Goal: Task Accomplishment & Management: Use online tool/utility

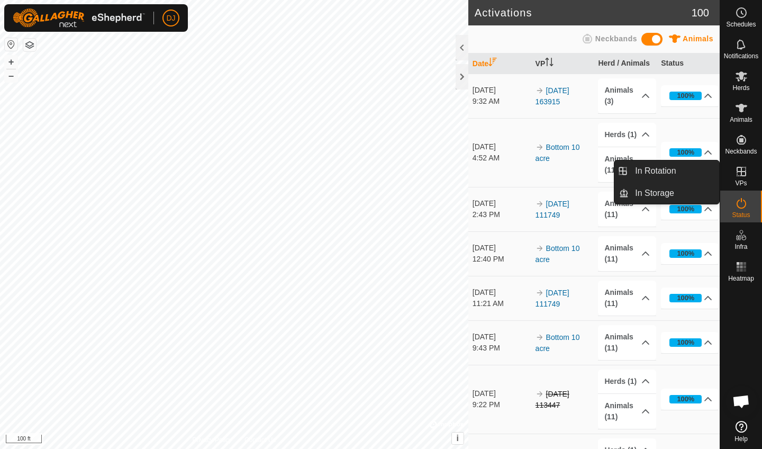
click at [744, 181] on span "VPs" at bounding box center [741, 183] width 12 height 6
click at [740, 177] on icon at bounding box center [741, 171] width 13 height 13
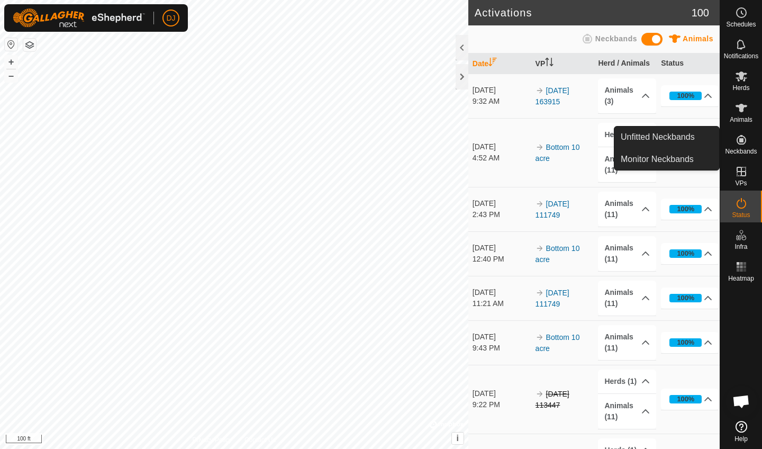
click at [745, 141] on icon at bounding box center [742, 140] width 10 height 10
click at [742, 112] on icon at bounding box center [742, 108] width 12 height 8
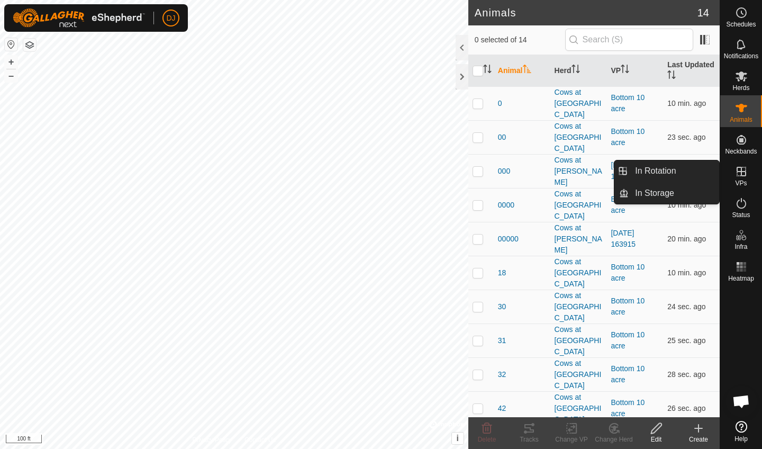
click at [740, 182] on span "VPs" at bounding box center [741, 183] width 12 height 6
click at [664, 195] on link "In Storage" at bounding box center [674, 193] width 91 height 21
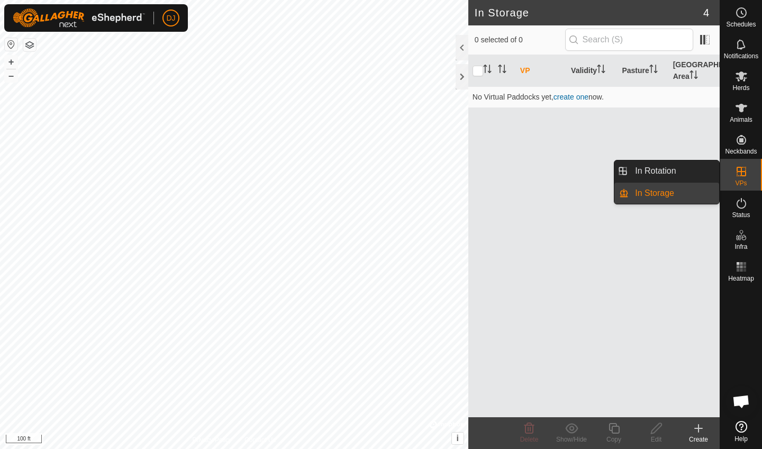
click at [740, 176] on icon at bounding box center [741, 171] width 13 height 13
click at [677, 172] on link "In Rotation" at bounding box center [674, 170] width 91 height 21
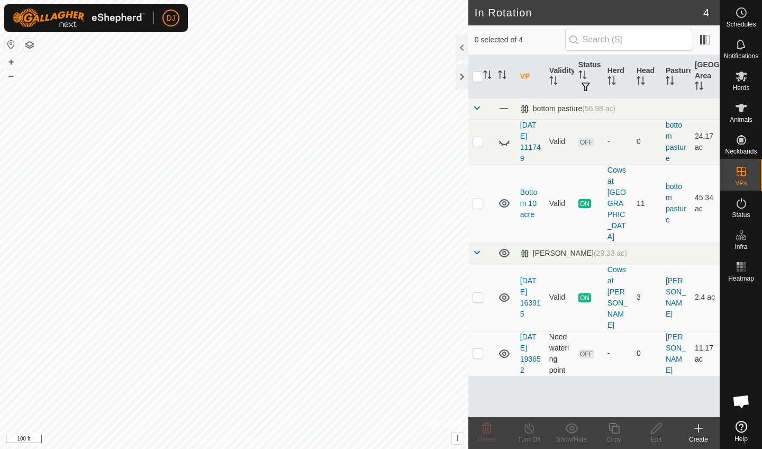
click at [480, 349] on p-checkbox at bounding box center [478, 353] width 11 height 8
checkbox input "true"
click at [656, 433] on icon at bounding box center [656, 428] width 13 height 13
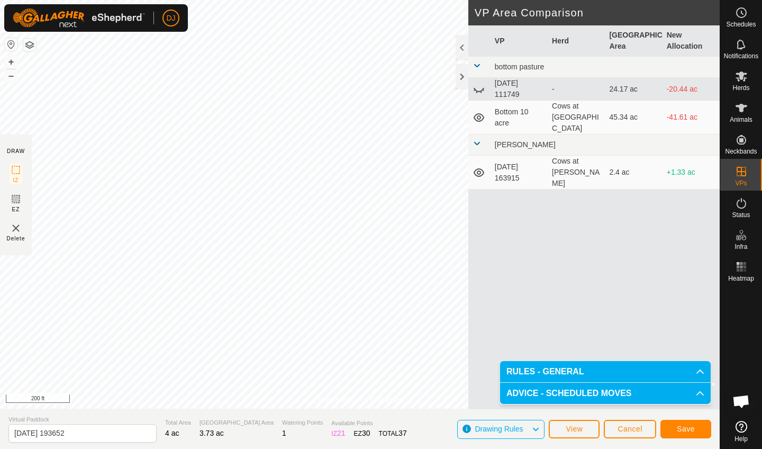
click at [691, 431] on span "Save" at bounding box center [686, 429] width 18 height 8
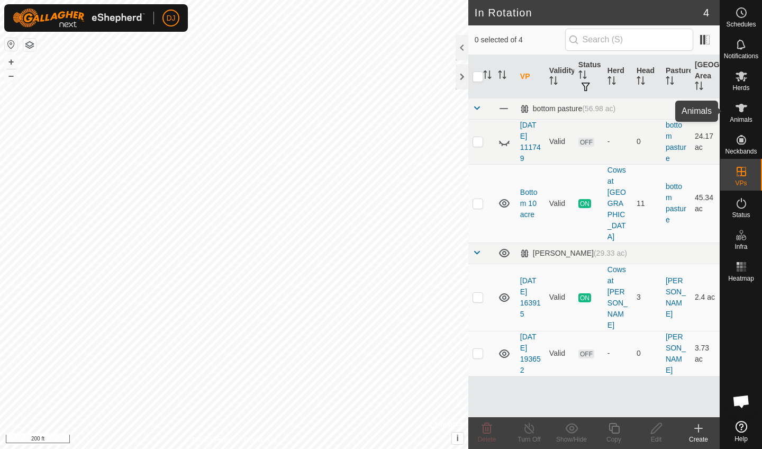
click at [744, 109] on icon at bounding box center [741, 108] width 13 height 13
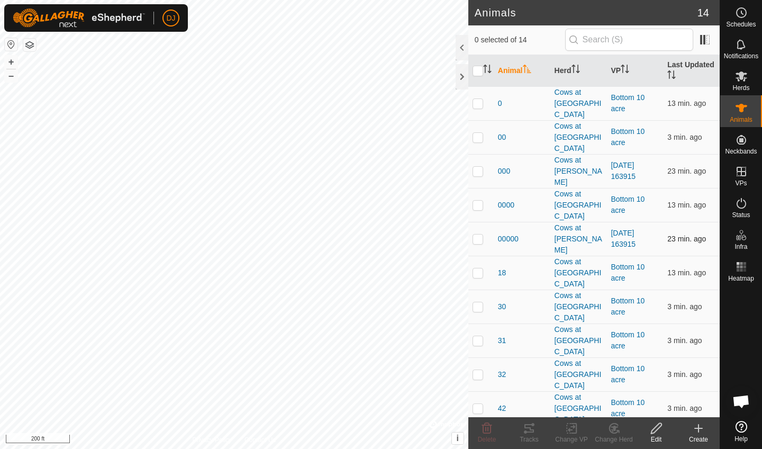
click at [479, 235] on p-checkbox at bounding box center [478, 239] width 11 height 8
checkbox input "true"
click at [479, 167] on p-checkbox at bounding box center [478, 171] width 11 height 8
checkbox input "true"
click at [477, 438] on p-checkbox at bounding box center [478, 442] width 11 height 8
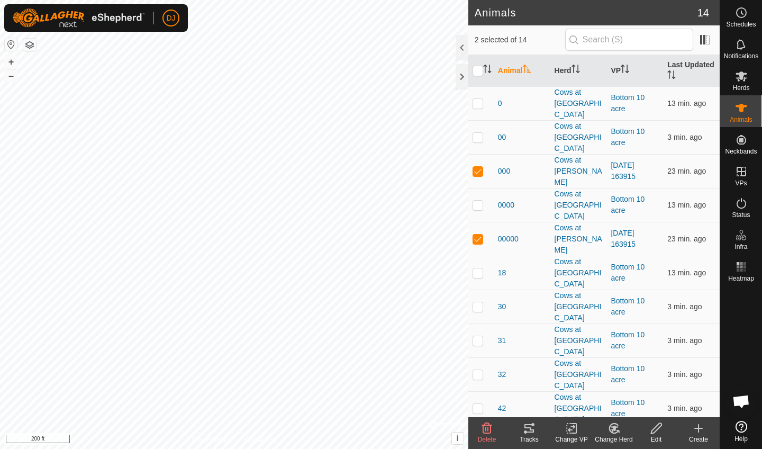
checkbox input "true"
click at [570, 433] on icon at bounding box center [571, 428] width 13 height 13
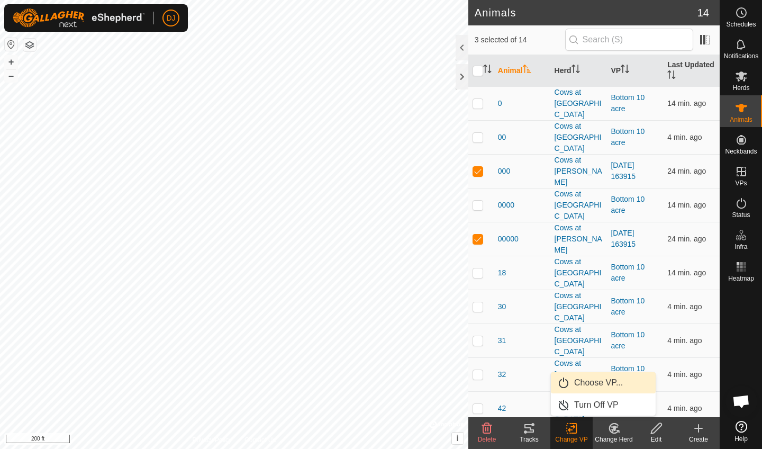
click at [593, 385] on link "Choose VP..." at bounding box center [603, 382] width 105 height 21
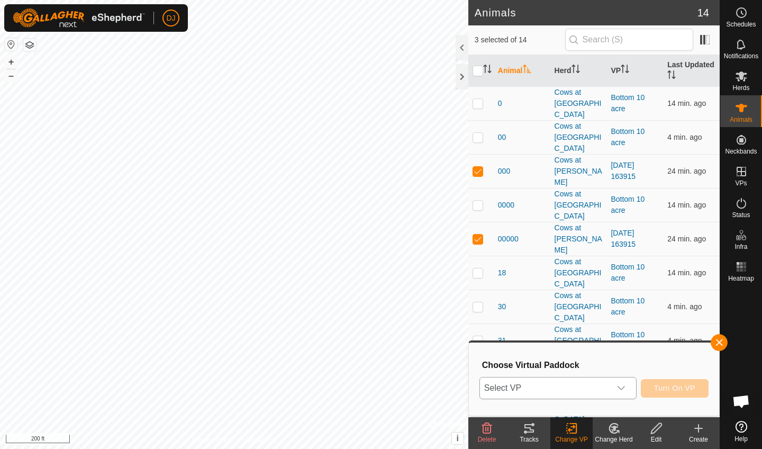
click at [625, 386] on icon "dropdown trigger" at bounding box center [621, 388] width 8 height 8
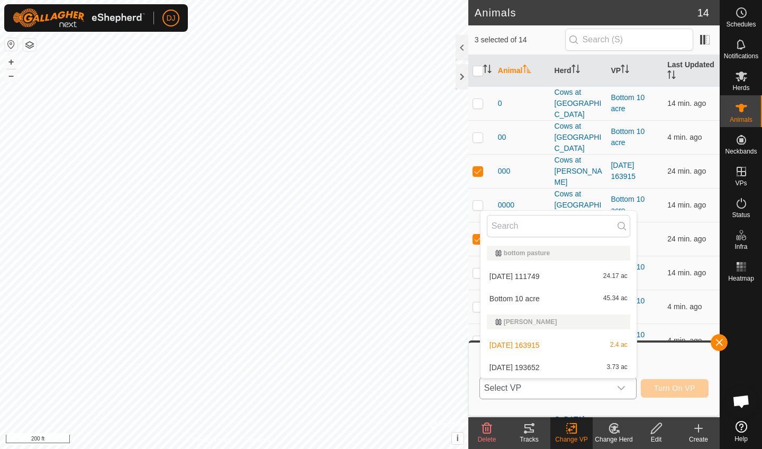
click at [567, 367] on li "[DATE] 193652 3.73 ac" at bounding box center [559, 367] width 156 height 21
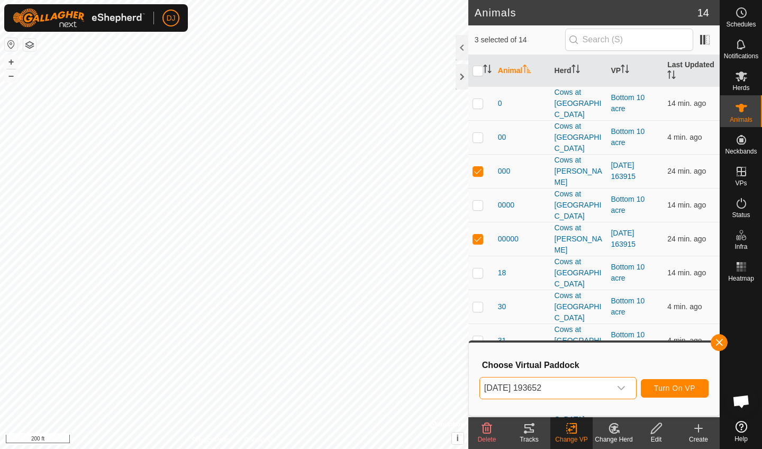
click at [664, 385] on span "Turn On VP" at bounding box center [674, 388] width 41 height 8
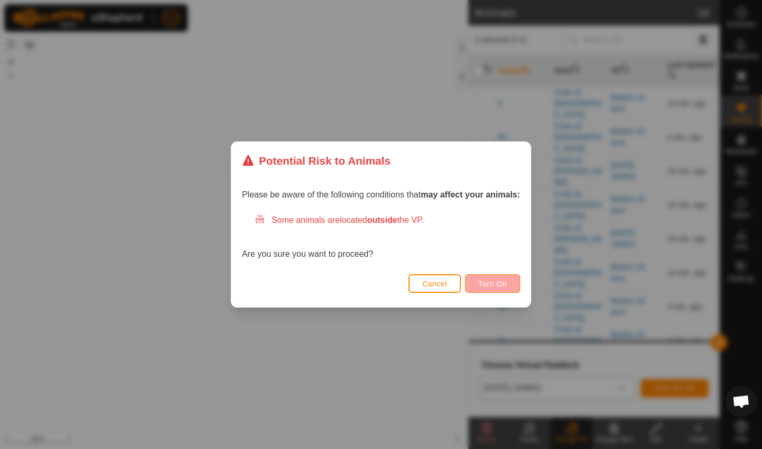
click at [489, 283] on span "Turn On" at bounding box center [493, 284] width 29 height 8
